Goal: Check status: Check status

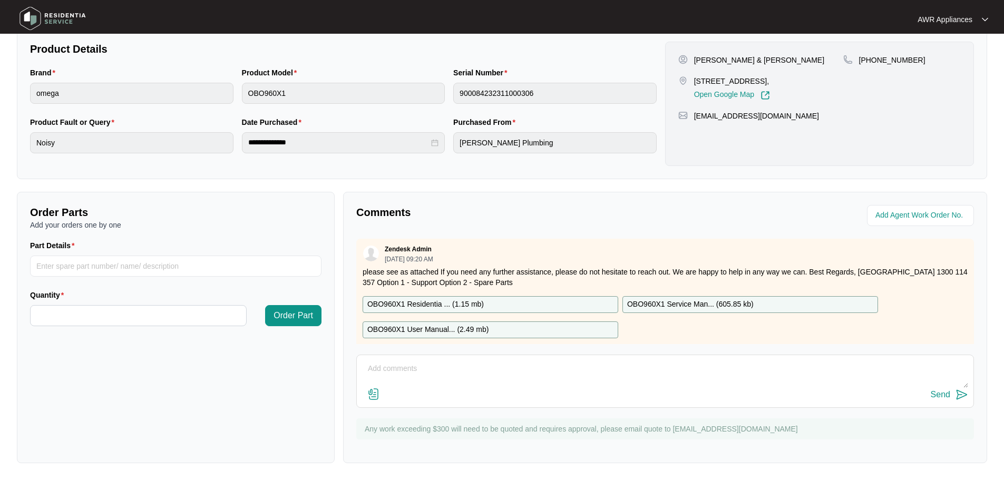
scroll to position [17, 0]
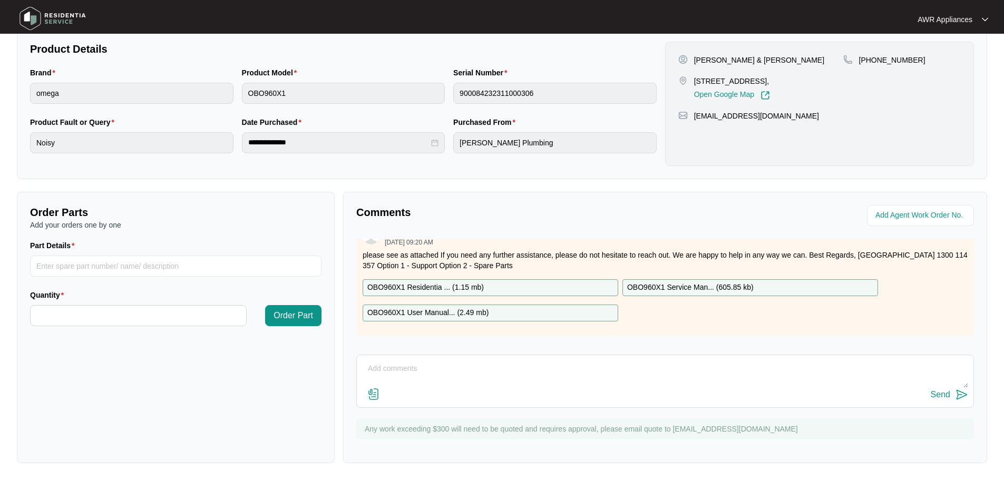
click at [28, 19] on img at bounding box center [53, 19] width 74 height 32
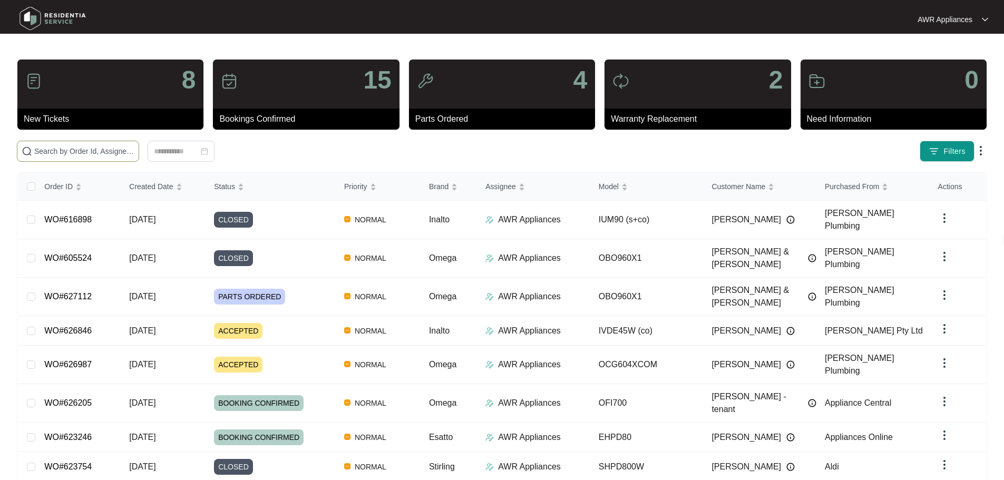
paste input "620474"
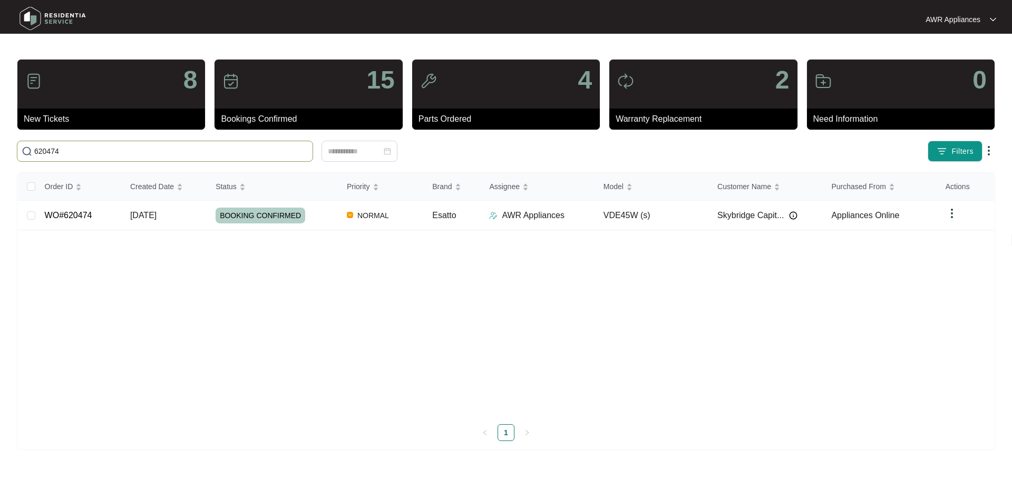
type input "620474"
click at [118, 216] on td "WO#620474" at bounding box center [78, 216] width 85 height 30
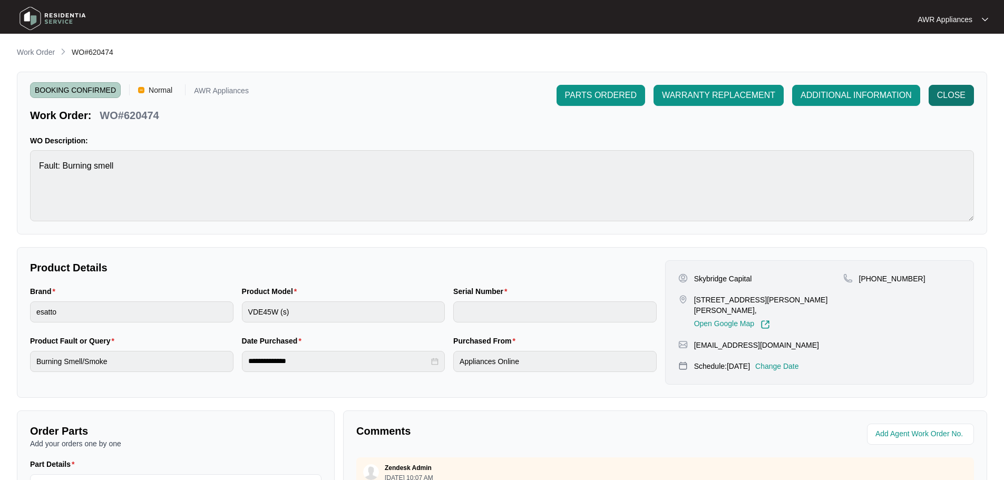
click at [956, 94] on span "CLOSE" at bounding box center [951, 95] width 28 height 13
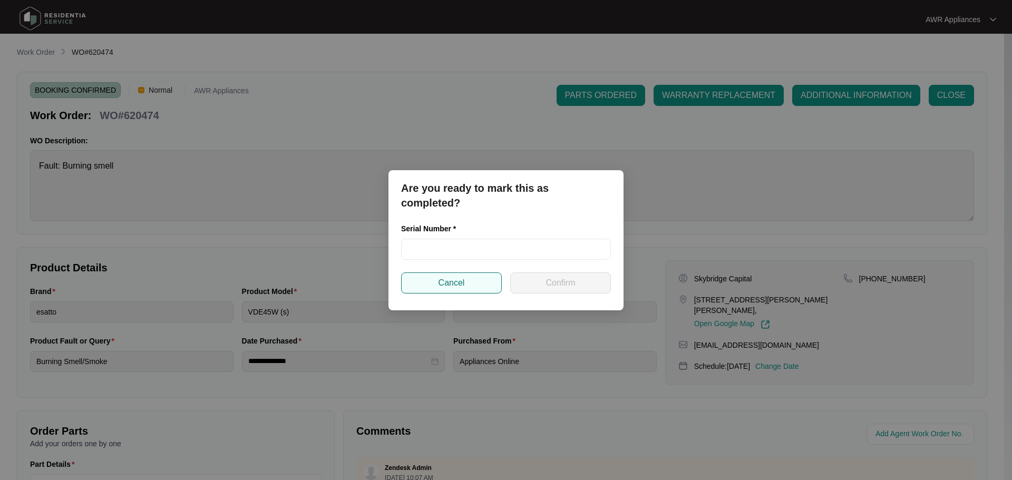
click at [444, 279] on span "Cancel" at bounding box center [452, 283] width 26 height 13
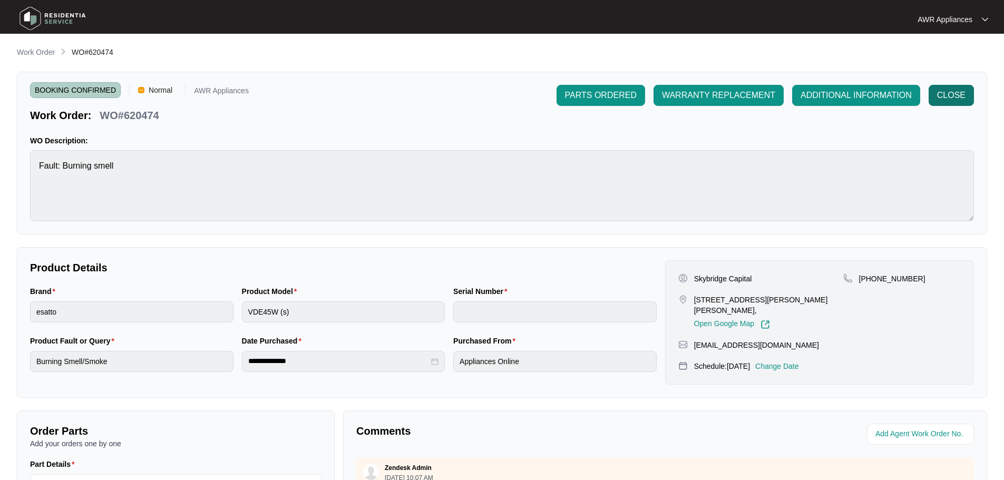
click at [945, 85] on button "CLOSE" at bounding box center [951, 95] width 45 height 21
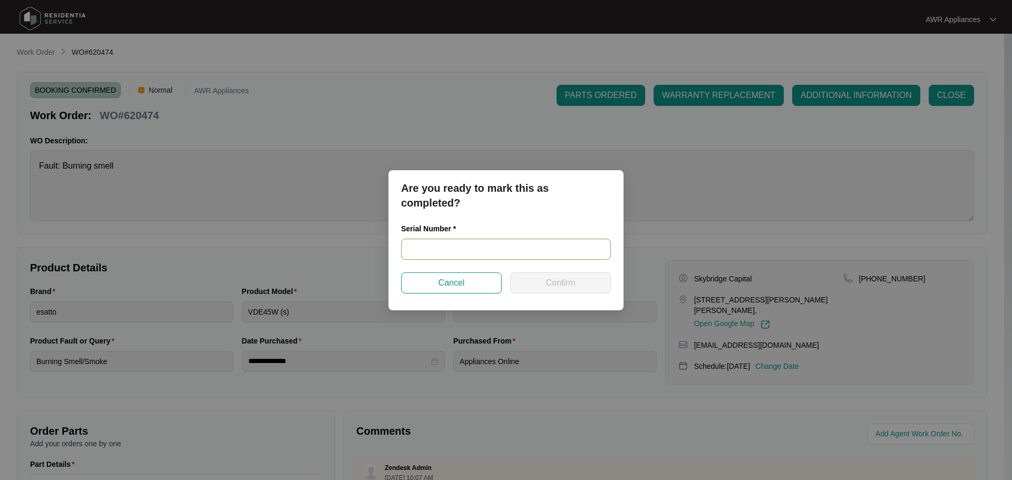
paste input "VDE45W23060178"
type input "VDE45W23060178"
click at [570, 285] on span "Confirm" at bounding box center [561, 283] width 30 height 13
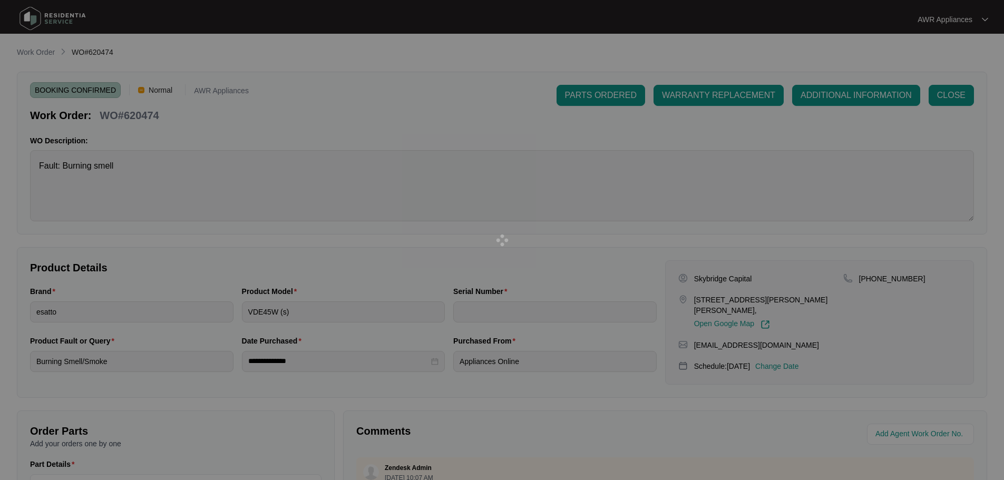
type input "VDE45W23060178"
